Goal: Find specific page/section: Find specific page/section

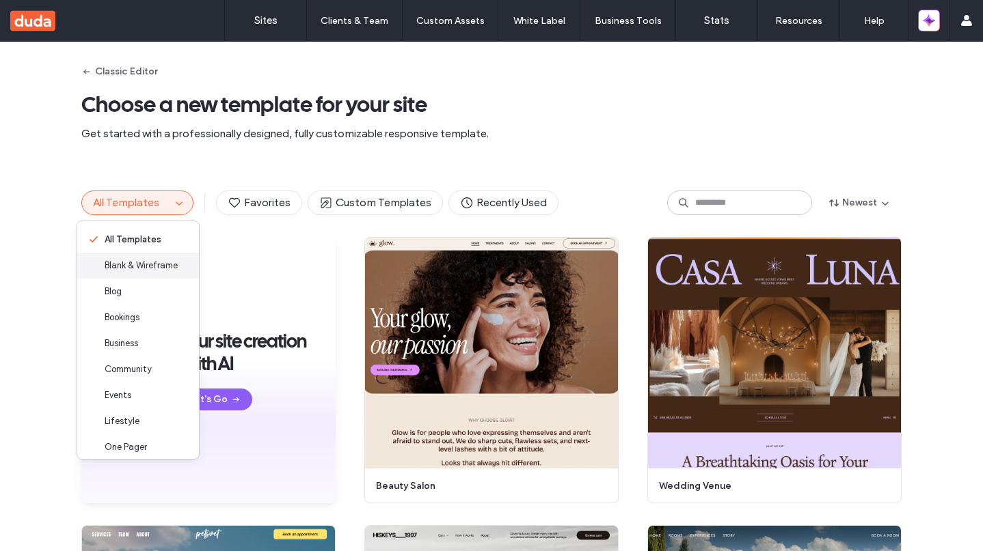
click at [149, 257] on div "Blank & Wireframe" at bounding box center [138, 266] width 122 height 26
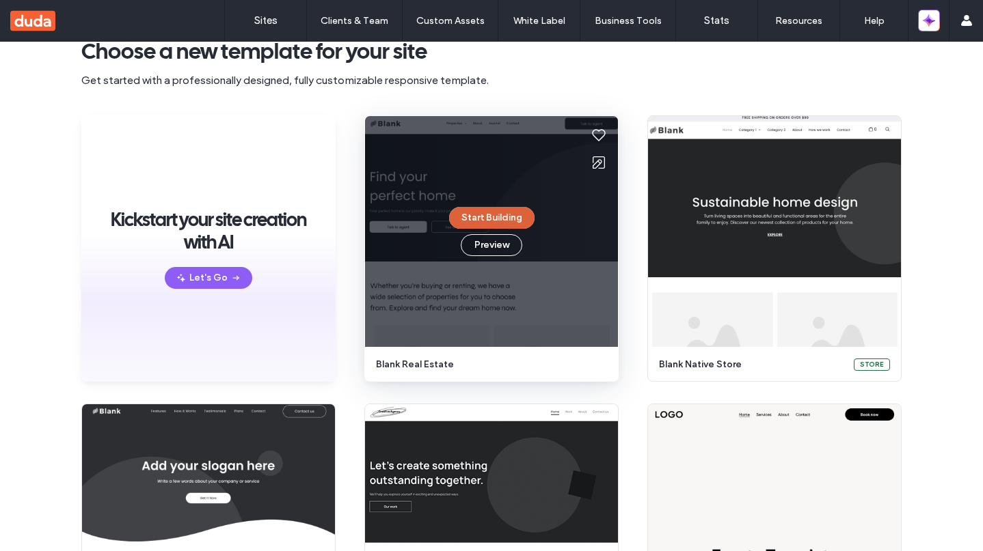
scroll to position [262, 0]
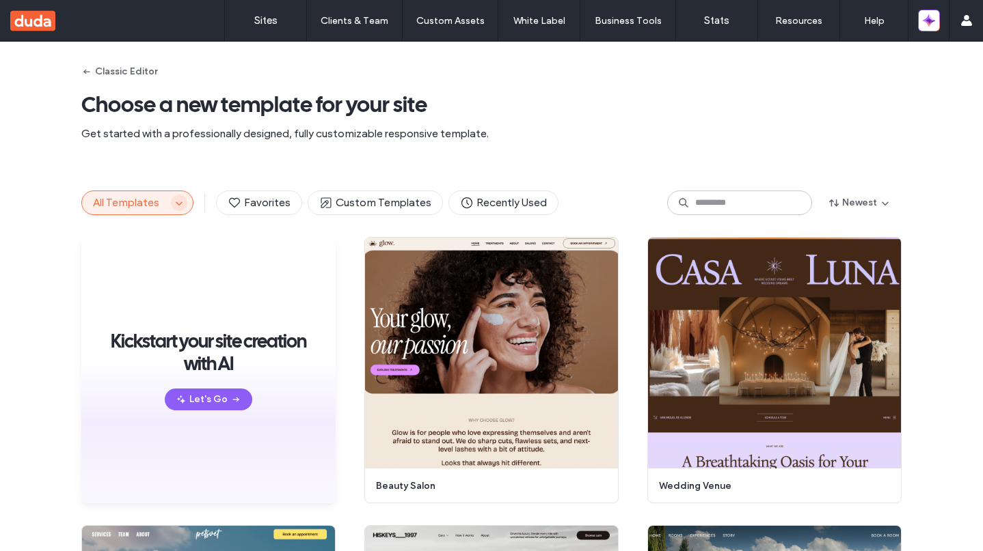
click at [174, 208] on span "button" at bounding box center [179, 203] width 16 height 16
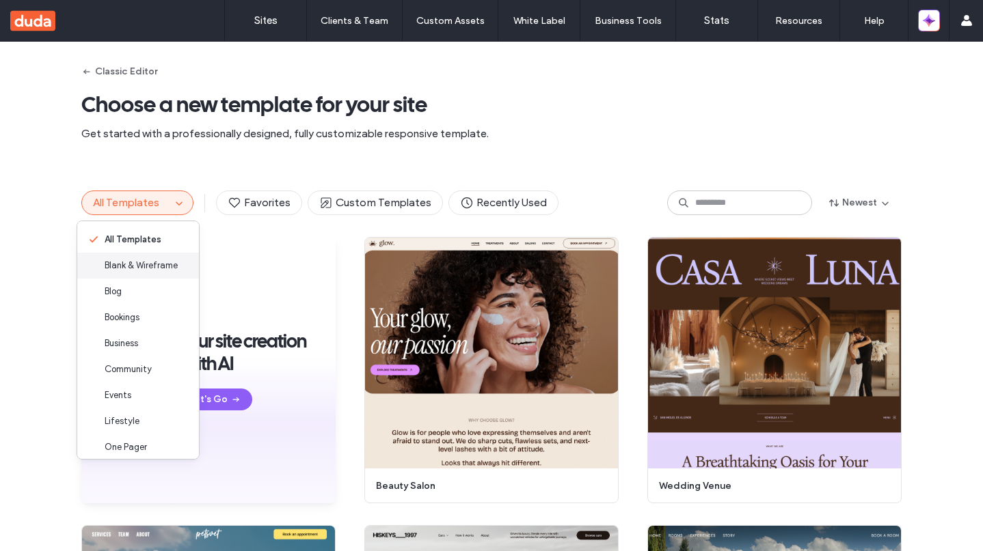
click at [151, 268] on span "Blank & Wireframe" at bounding box center [141, 266] width 73 height 14
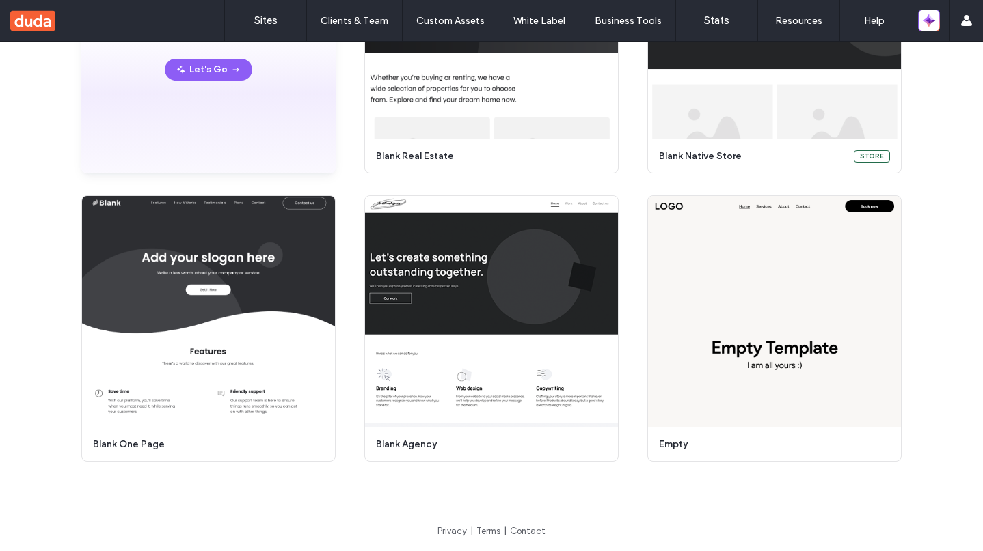
scroll to position [262, 0]
